Goal: Communication & Community: Answer question/provide support

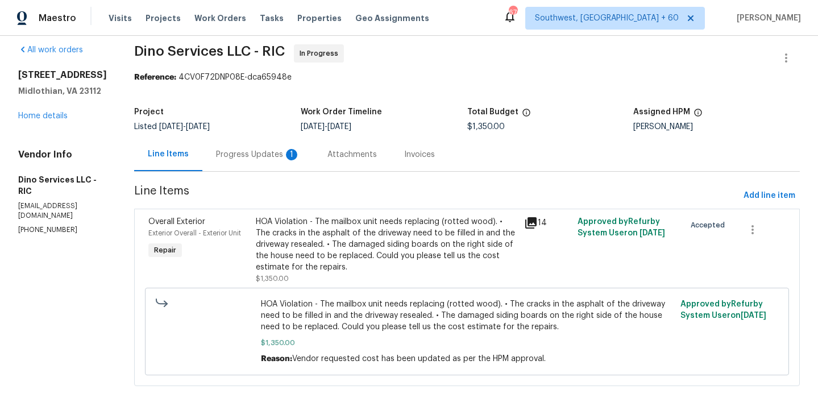
scroll to position [22, 0]
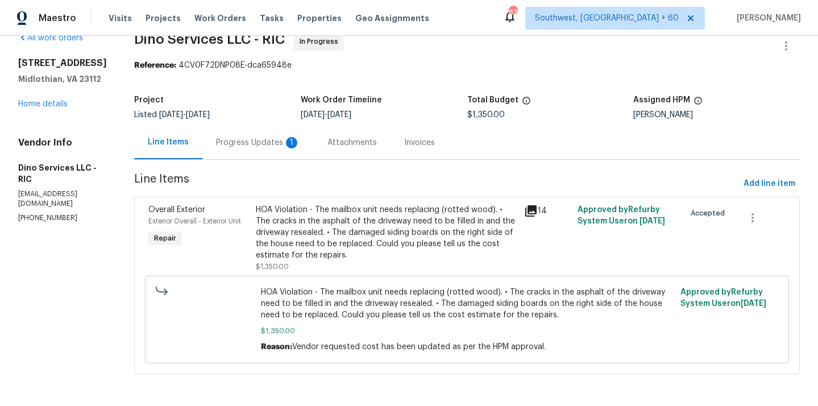
click at [243, 143] on div "Progress Updates 1" at bounding box center [258, 142] width 84 height 11
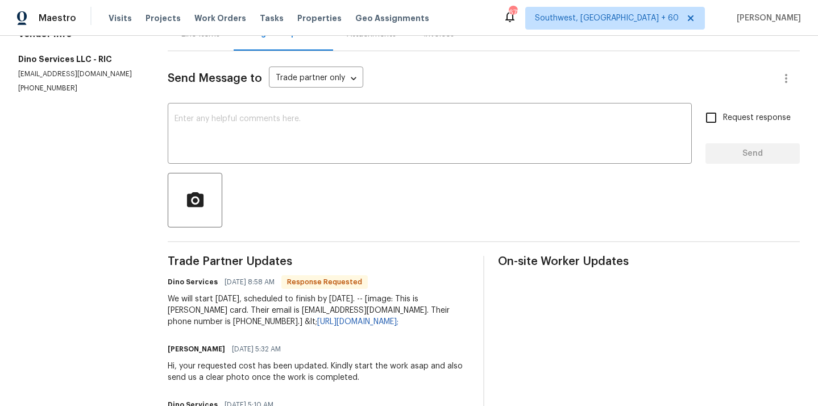
scroll to position [1, 0]
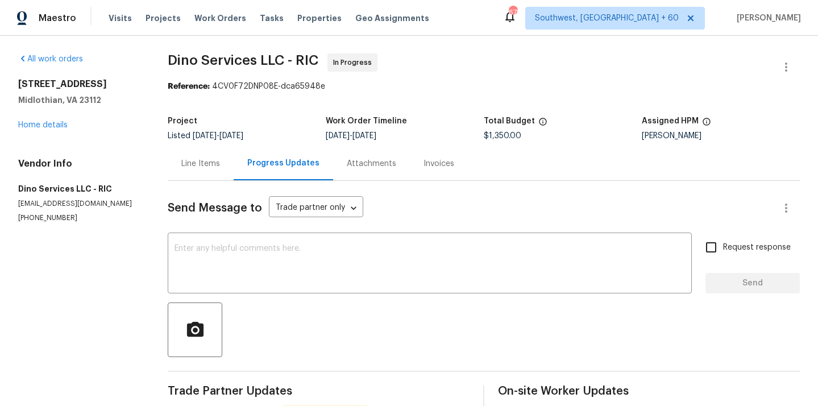
click at [181, 171] on div "Line Items" at bounding box center [201, 164] width 66 height 34
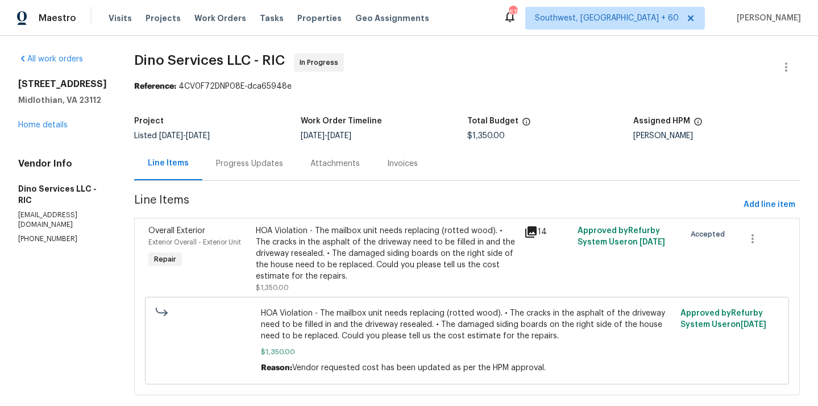
scroll to position [22, 0]
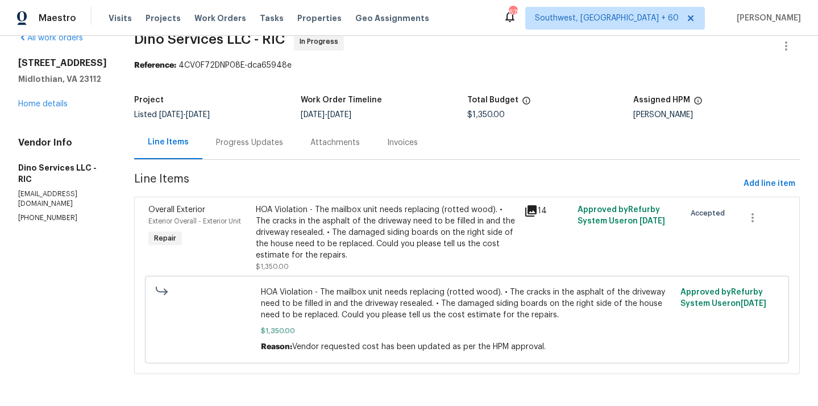
click at [235, 145] on div "Progress Updates" at bounding box center [249, 142] width 67 height 11
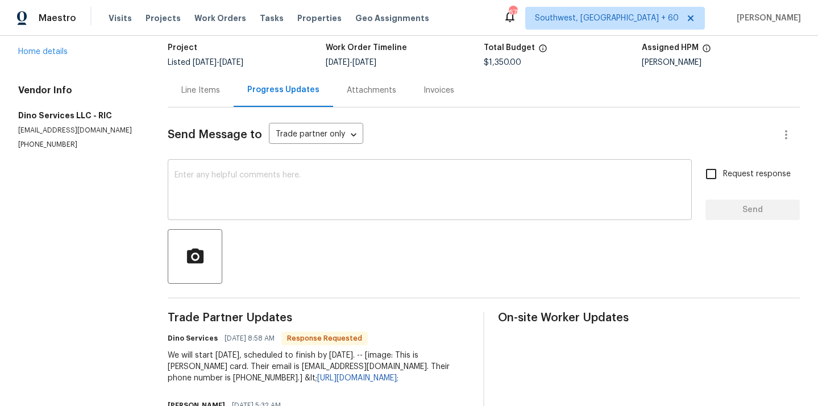
scroll to position [145, 0]
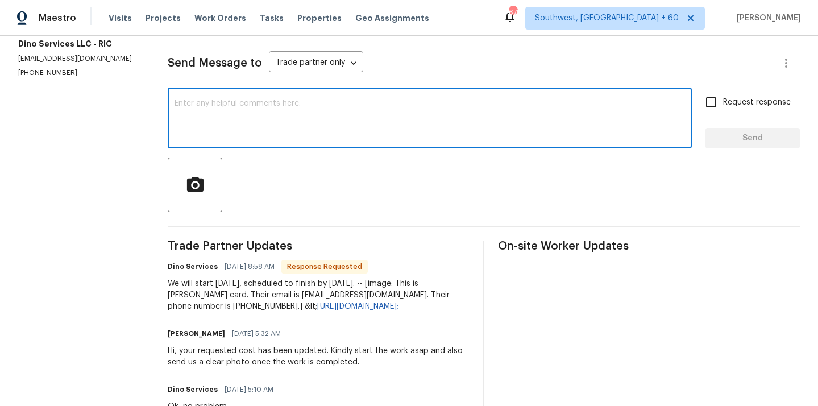
click at [265, 122] on textarea at bounding box center [429, 119] width 510 height 40
type textarea "t"
click at [321, 102] on textarea "Thank you. Kindly send us the clear" at bounding box center [429, 119] width 510 height 40
click at [377, 105] on textarea "Thank you. Kindly send us the clear photo once the" at bounding box center [429, 119] width 510 height 40
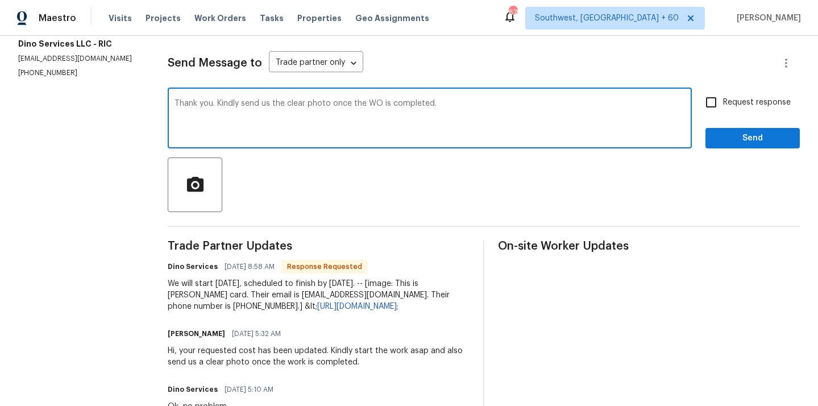
type textarea "Thank you. Kindly send us the clear photo once the WO is completed."
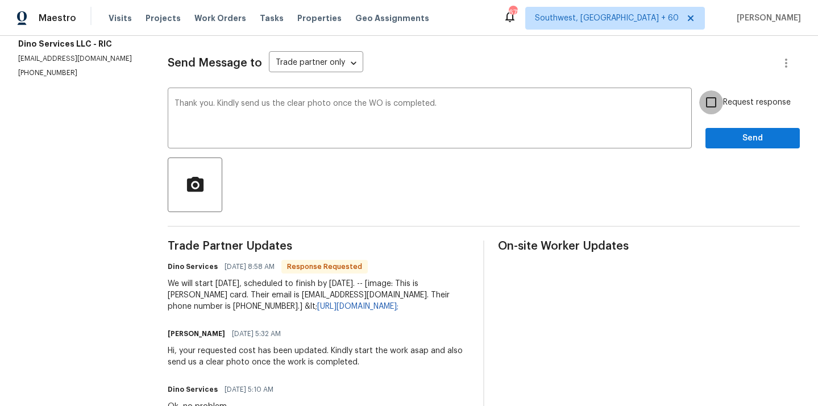
click at [718, 103] on input "Request response" at bounding box center [711, 102] width 24 height 24
checkbox input "true"
click at [723, 139] on span "Send" at bounding box center [752, 138] width 76 height 14
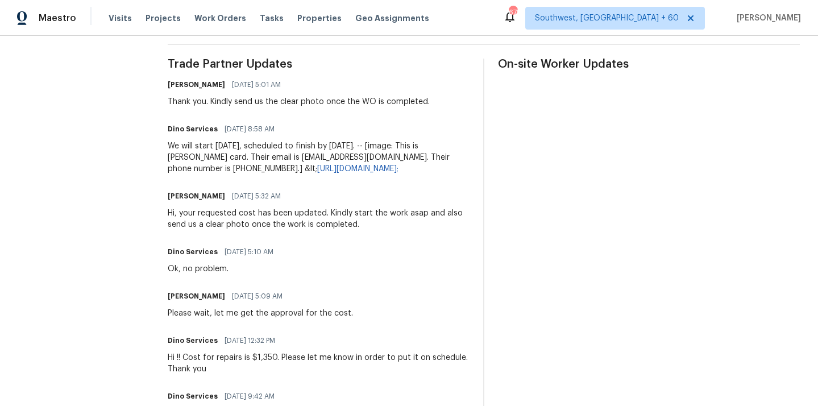
scroll to position [35, 0]
